Goal: Information Seeking & Learning: Learn about a topic

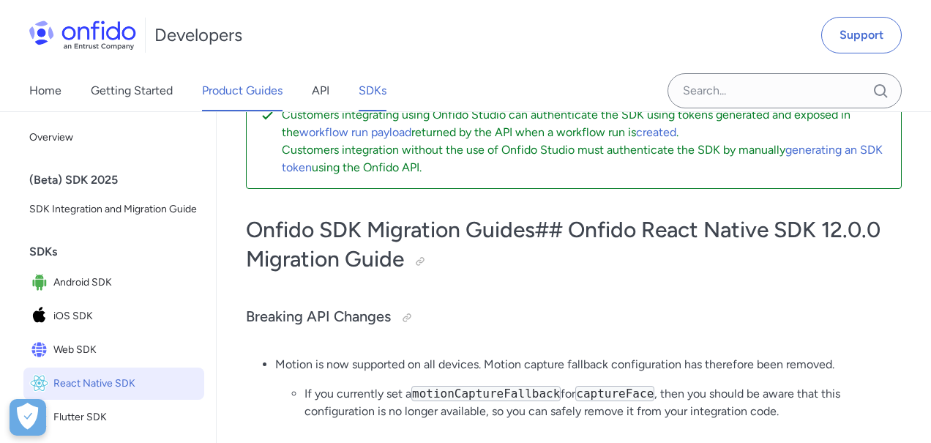
click at [247, 89] on link "Product Guides" at bounding box center [242, 90] width 81 height 41
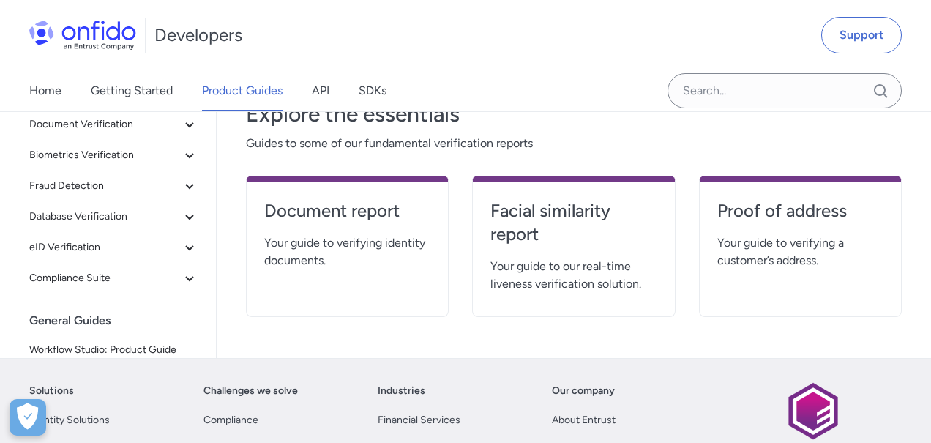
scroll to position [294, 0]
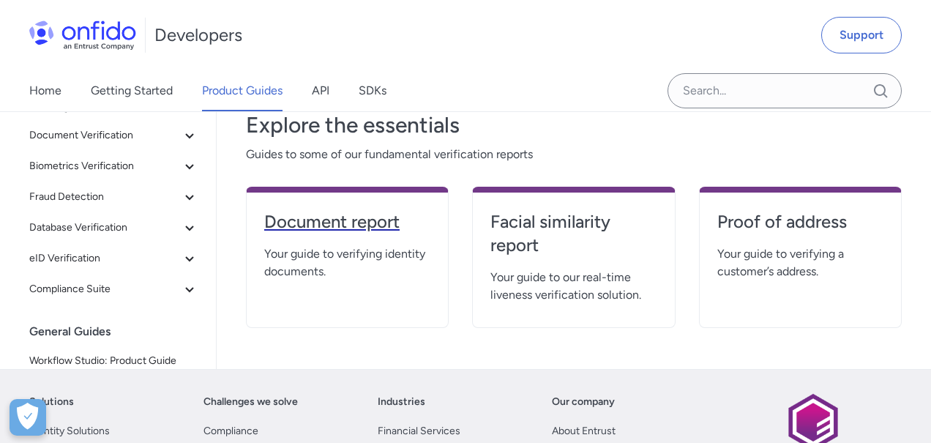
click at [316, 220] on h4 "Document report" at bounding box center [347, 221] width 166 height 23
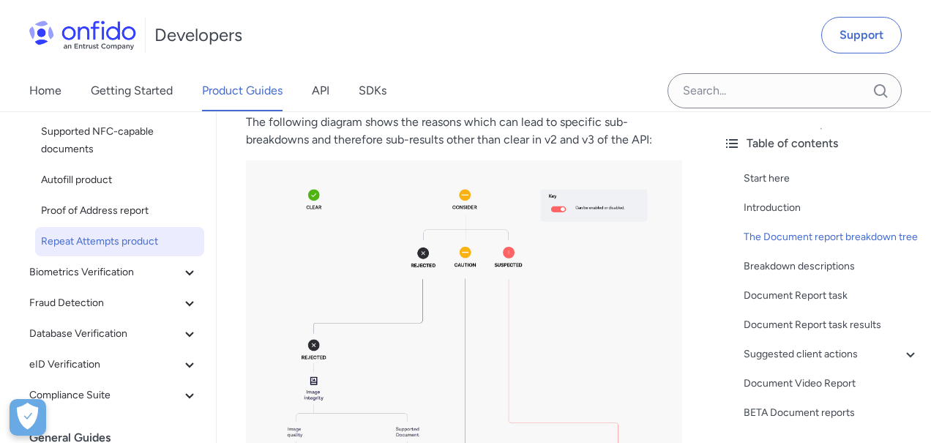
scroll to position [176, 0]
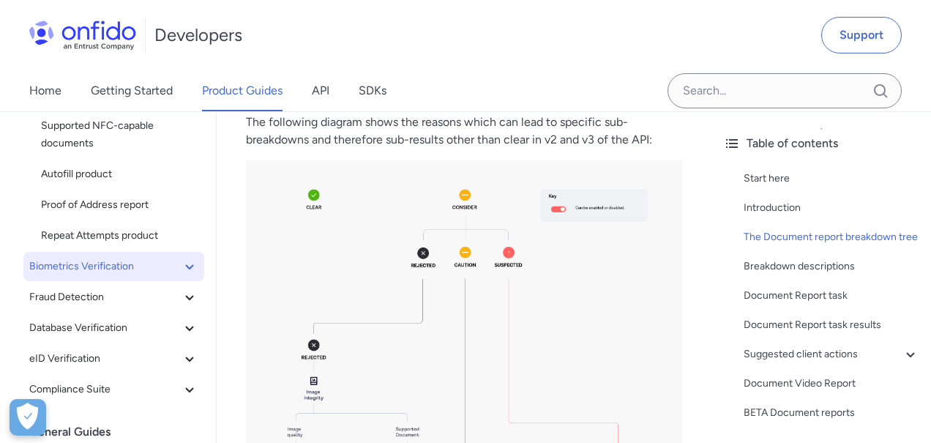
click at [189, 266] on icon at bounding box center [189, 266] width 8 height 5
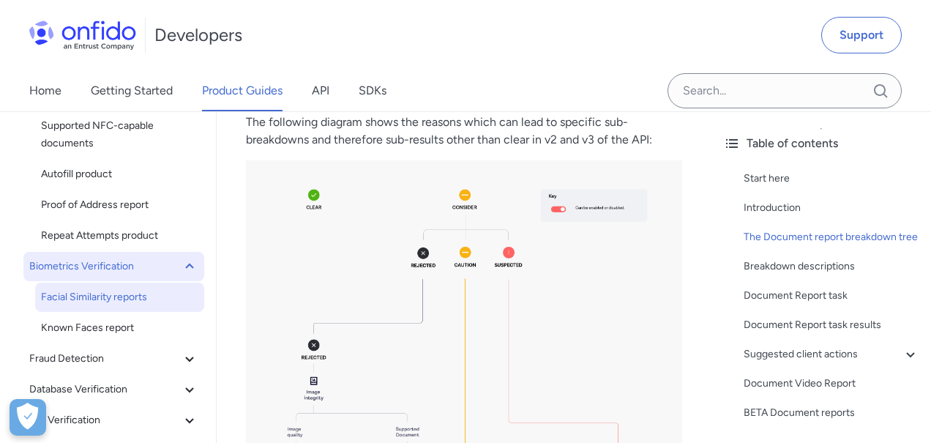
click at [82, 294] on span "Facial Similarity reports" at bounding box center [119, 297] width 157 height 18
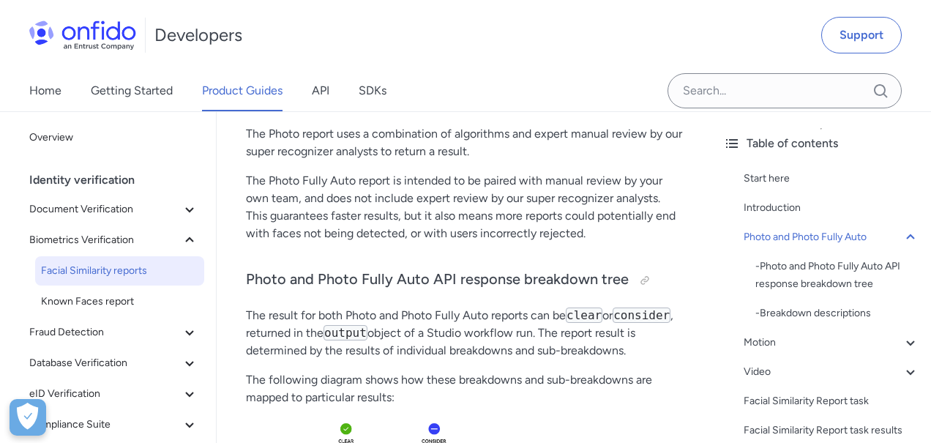
scroll to position [613, 0]
